Goal: Transaction & Acquisition: Obtain resource

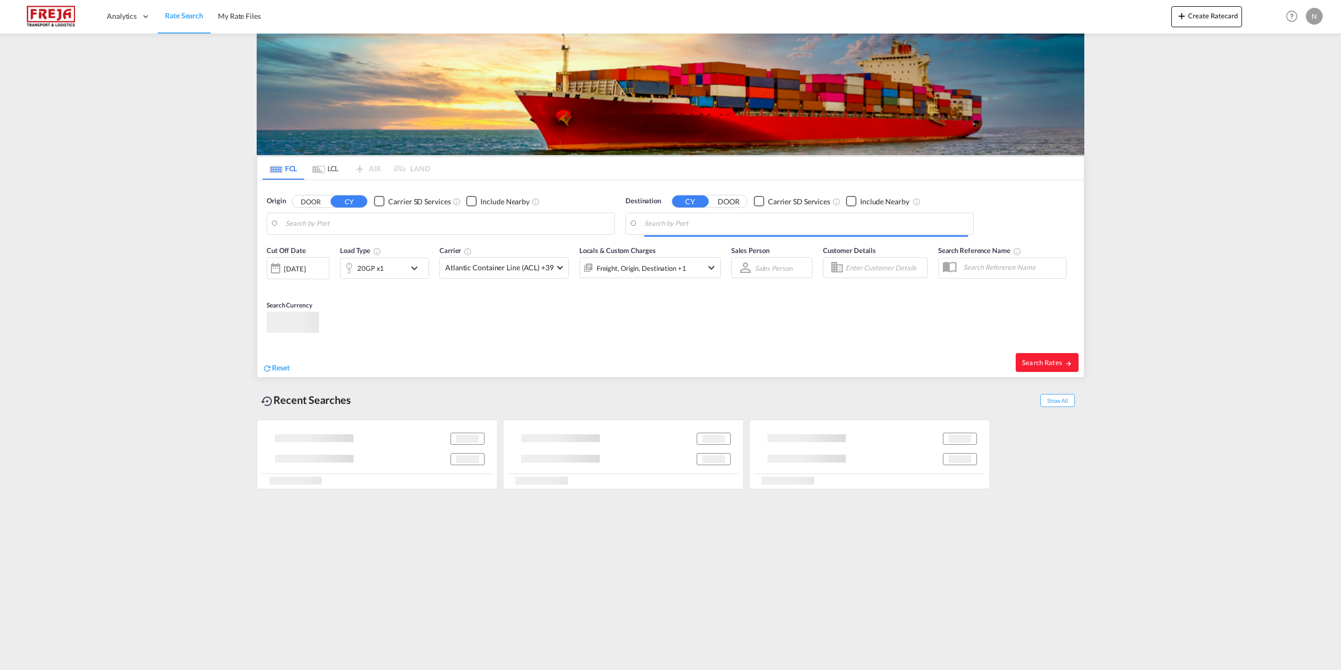
type input "[GEOGRAPHIC_DATA], [GEOGRAPHIC_DATA]"
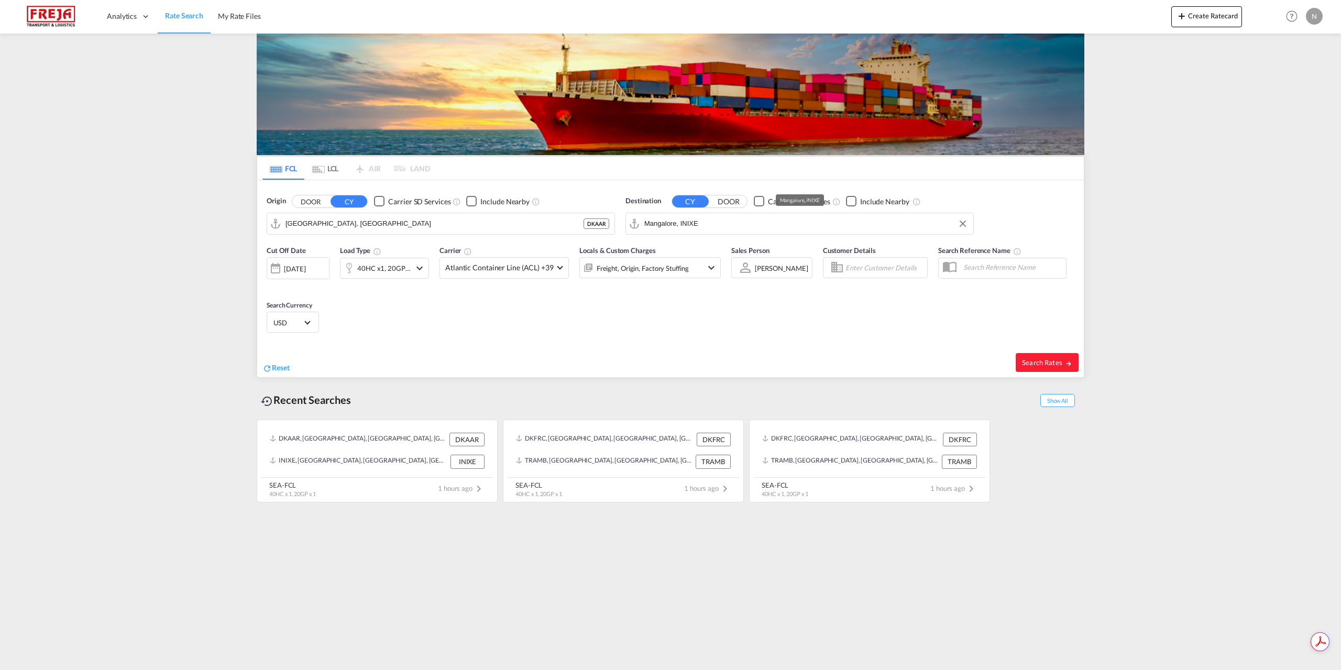
click at [703, 224] on input "Mangalore, INIXE" at bounding box center [806, 224] width 324 height 16
click at [680, 248] on div "Singapore [GEOGRAPHIC_DATA] [GEOGRAPHIC_DATA]" at bounding box center [725, 252] width 199 height 31
type input "[GEOGRAPHIC_DATA], SGSIN"
click at [411, 275] on div "40HC x1, 20GP x1" at bounding box center [384, 268] width 89 height 21
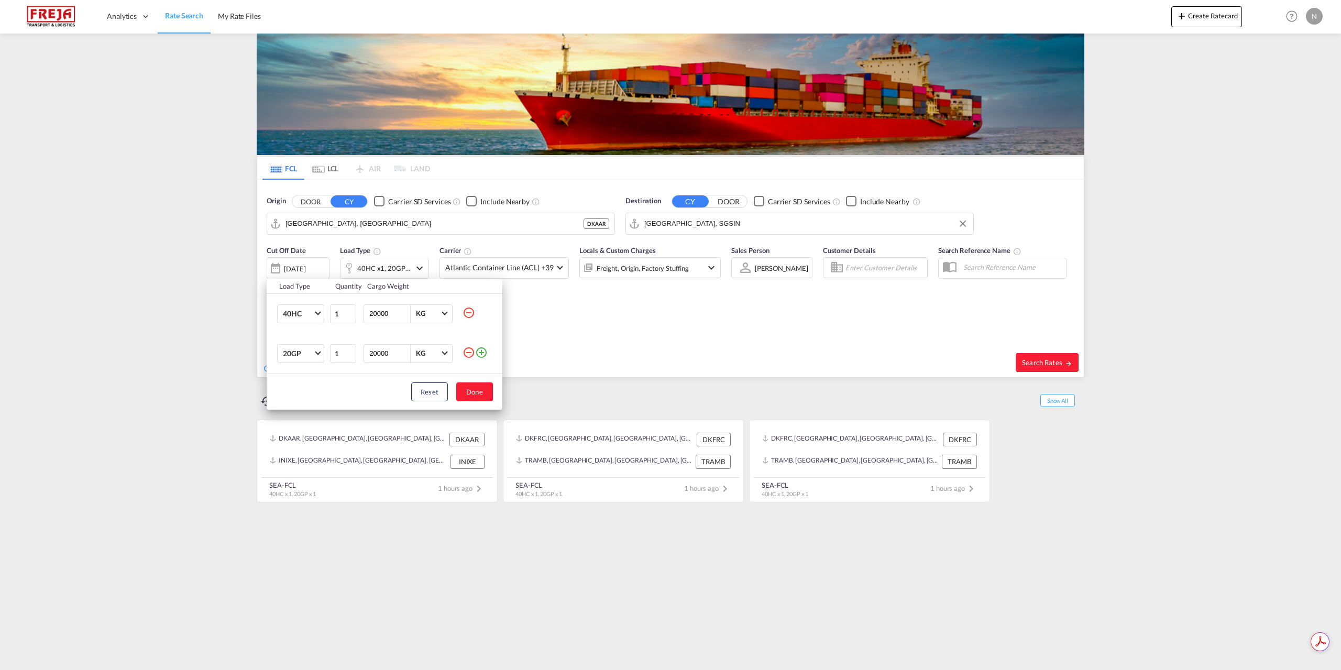
click at [472, 354] on md-icon "icon-minus-circle-outline" at bounding box center [468, 352] width 13 height 13
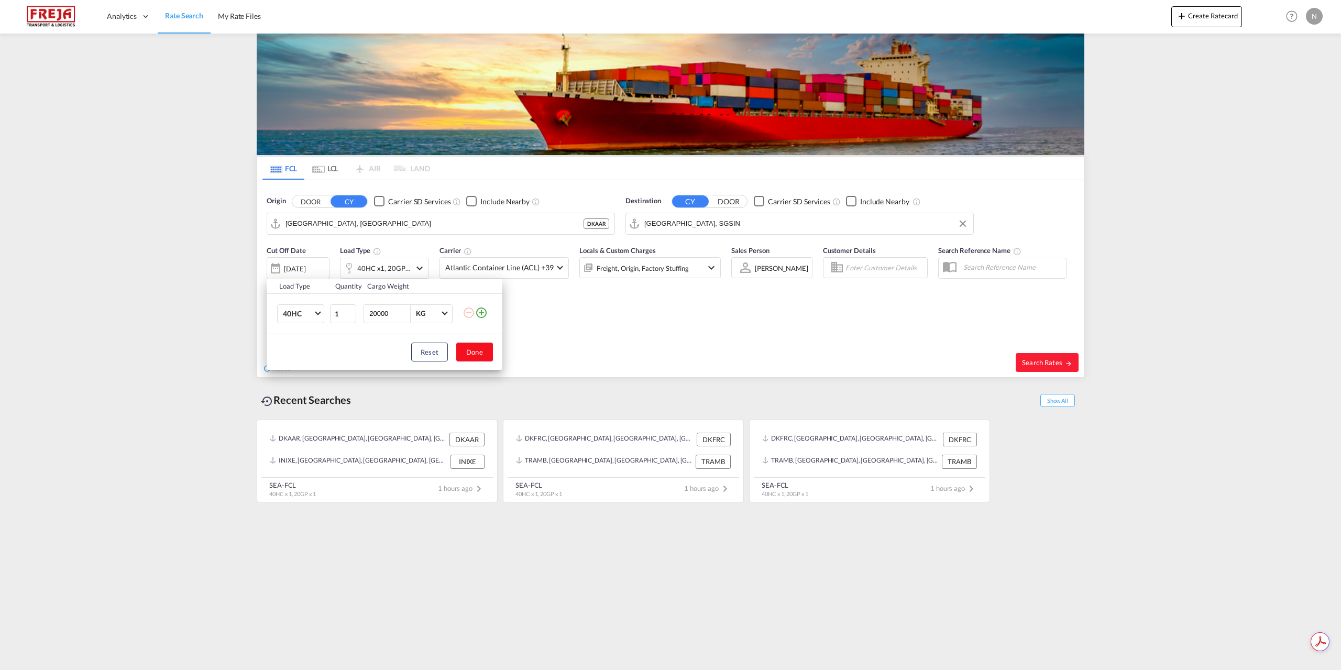
click at [484, 349] on button "Done" at bounding box center [474, 352] width 37 height 19
click at [535, 275] on md-select-value "Atlantic Container Line (ACL) +39" at bounding box center [504, 268] width 128 height 20
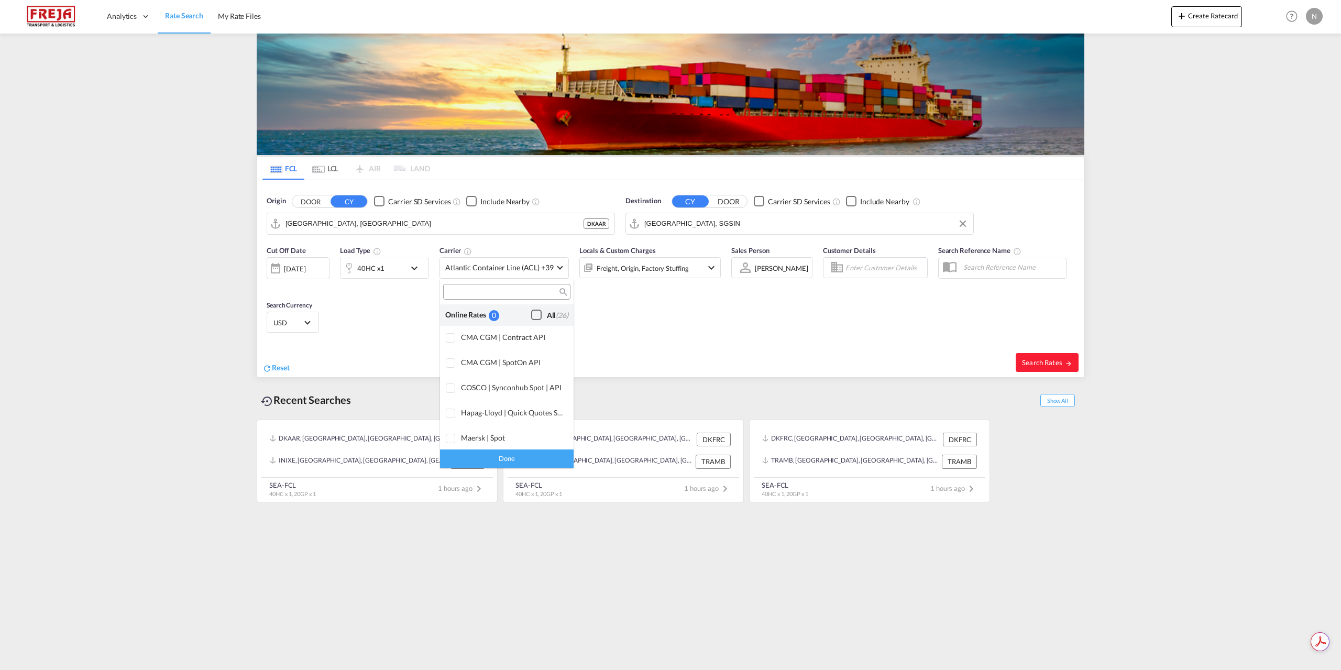
click at [547, 315] on div "All (26)" at bounding box center [557, 315] width 21 height 10
click at [523, 458] on div "Done" at bounding box center [507, 458] width 134 height 18
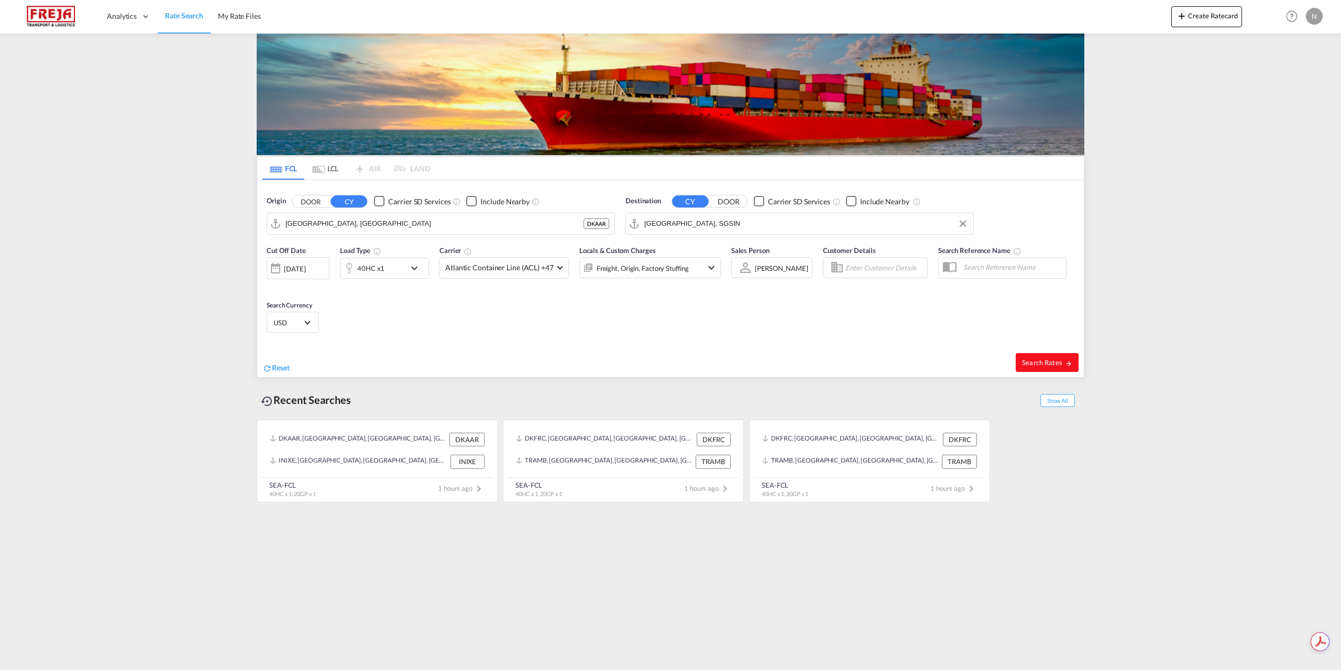
click at [1038, 360] on span "Search Rates" at bounding box center [1047, 362] width 50 height 8
type input "DKAAR to SGSIN / [DATE]"
